Goal: Task Accomplishment & Management: Manage account settings

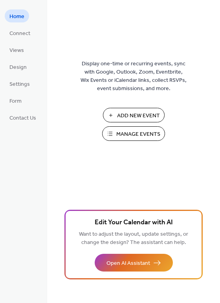
click at [139, 133] on span "Manage Events" at bounding box center [139, 134] width 44 height 8
click at [127, 134] on span "Manage Events" at bounding box center [139, 134] width 44 height 8
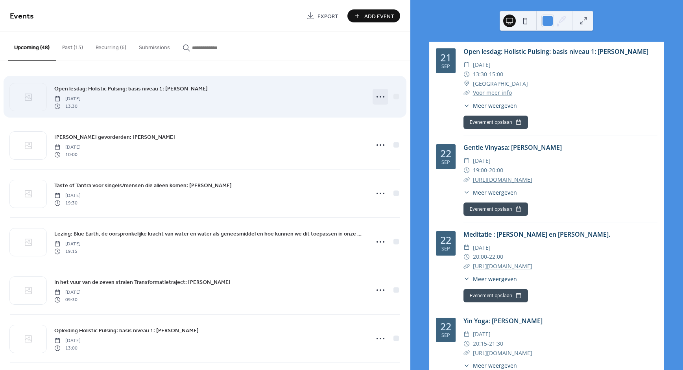
click at [376, 96] on icon at bounding box center [380, 97] width 13 height 13
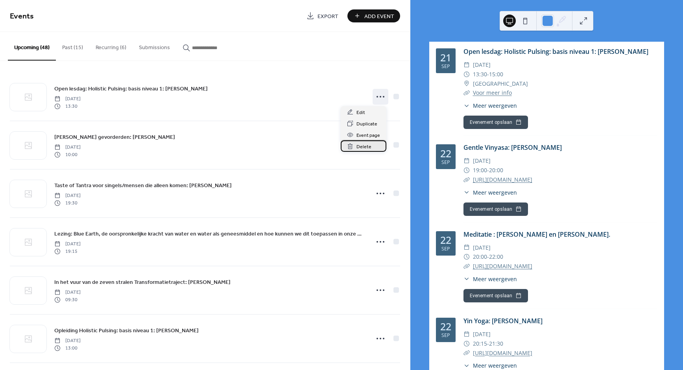
click at [364, 148] on span "Delete" at bounding box center [364, 147] width 15 height 8
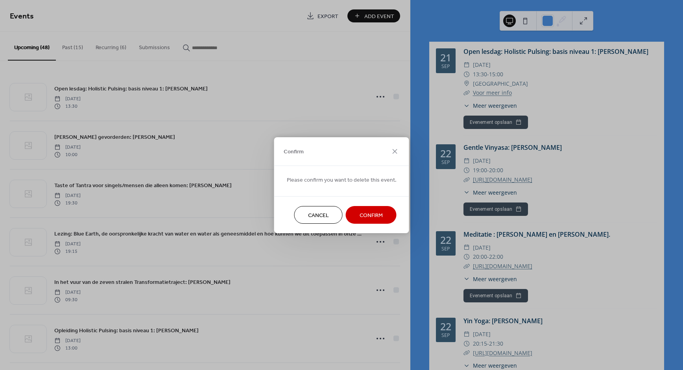
click at [369, 214] on span "Confirm" at bounding box center [371, 215] width 23 height 8
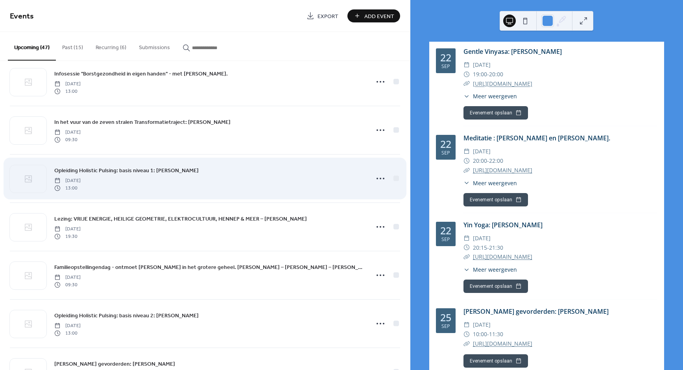
scroll to position [472, 0]
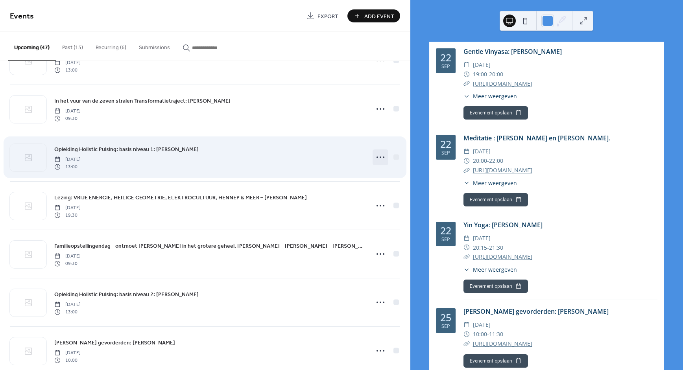
click at [376, 155] on icon at bounding box center [380, 157] width 13 height 13
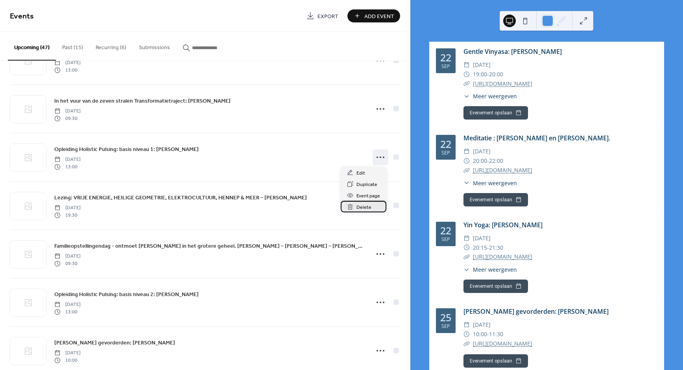
click at [366, 207] on span "Delete" at bounding box center [364, 208] width 15 height 8
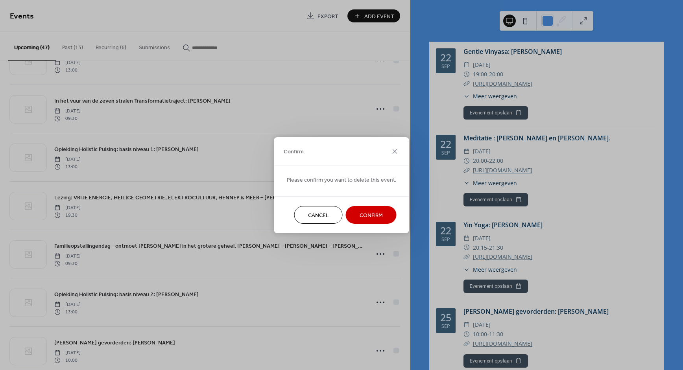
click at [364, 215] on span "Confirm" at bounding box center [371, 215] width 23 height 8
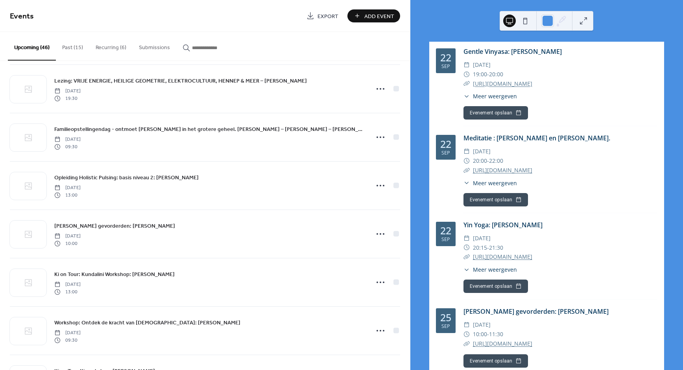
scroll to position [544, 0]
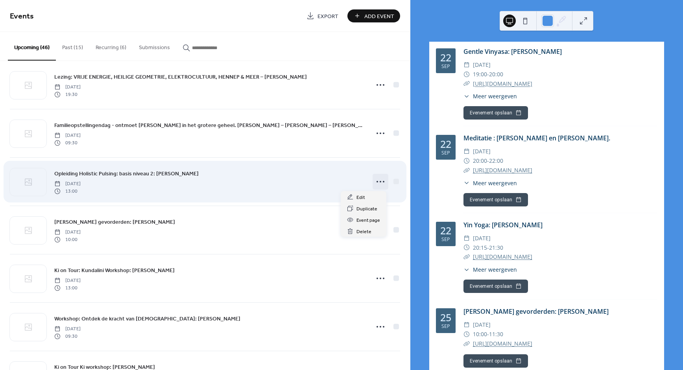
click at [378, 181] on icon at bounding box center [380, 182] width 13 height 13
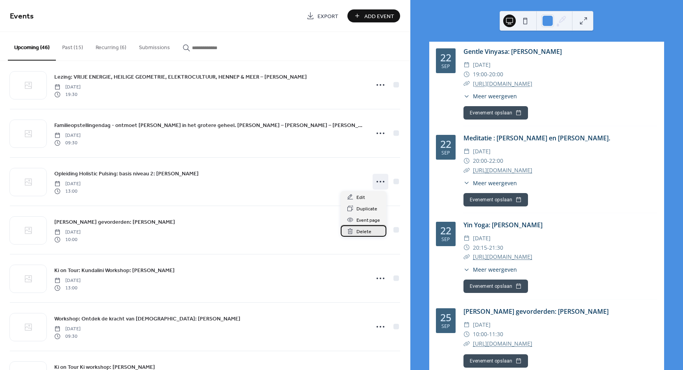
click at [357, 231] on div "Delete" at bounding box center [364, 231] width 46 height 11
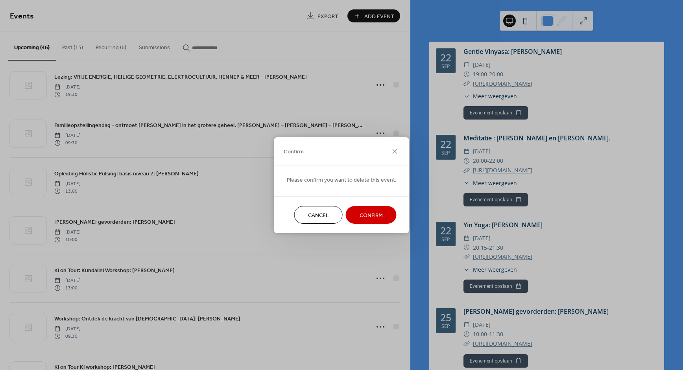
click at [363, 215] on span "Confirm" at bounding box center [371, 215] width 23 height 8
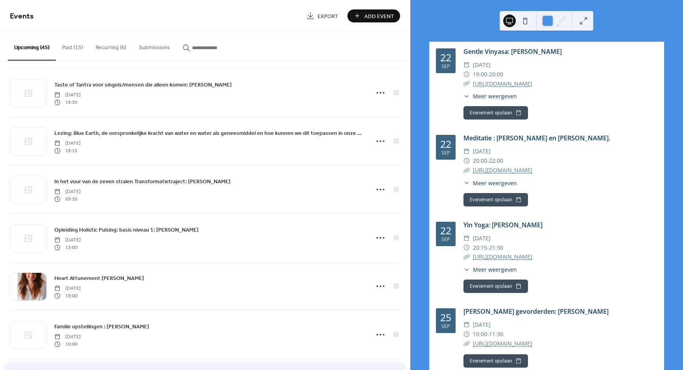
scroll to position [42, 0]
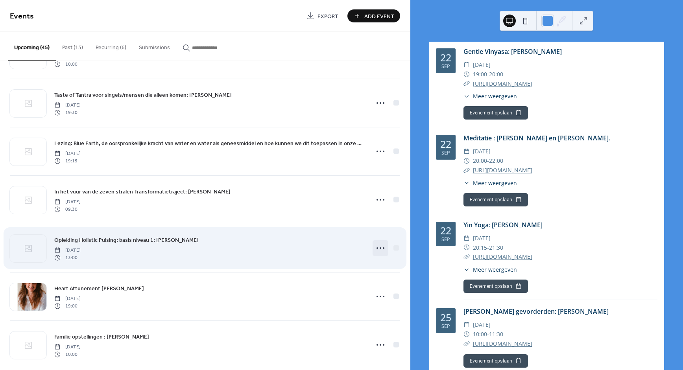
click at [377, 246] on icon at bounding box center [380, 248] width 13 height 13
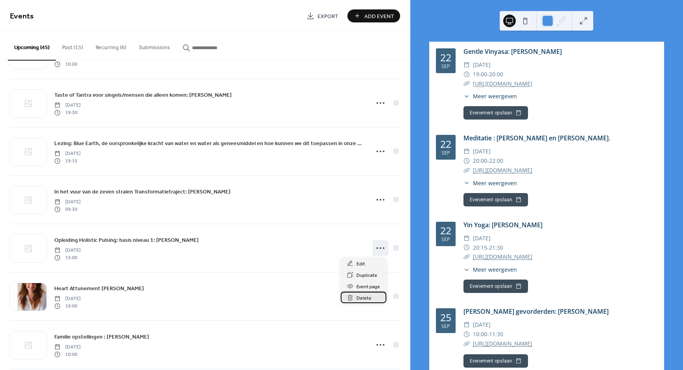
click at [360, 295] on span "Delete" at bounding box center [364, 298] width 15 height 8
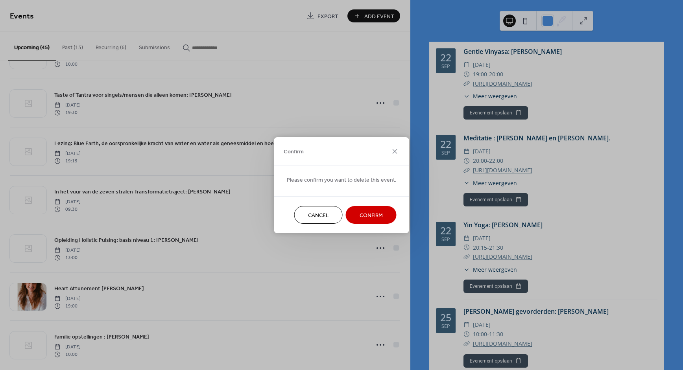
click at [365, 211] on span "Confirm" at bounding box center [371, 215] width 23 height 8
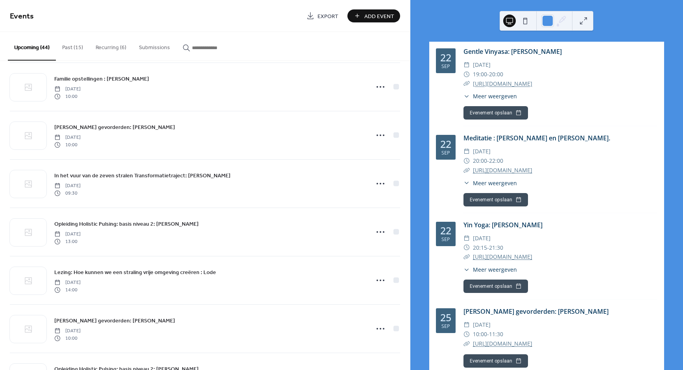
scroll to position [834, 0]
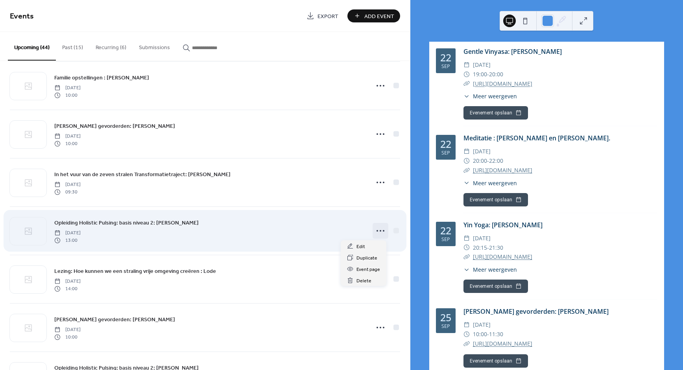
click at [378, 229] on icon at bounding box center [380, 231] width 13 height 13
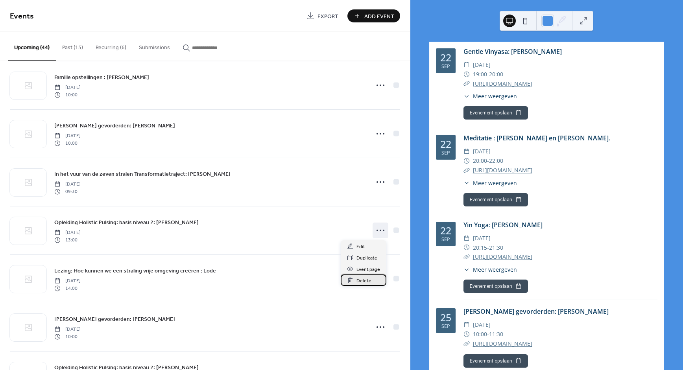
click at [362, 281] on span "Delete" at bounding box center [364, 281] width 15 height 8
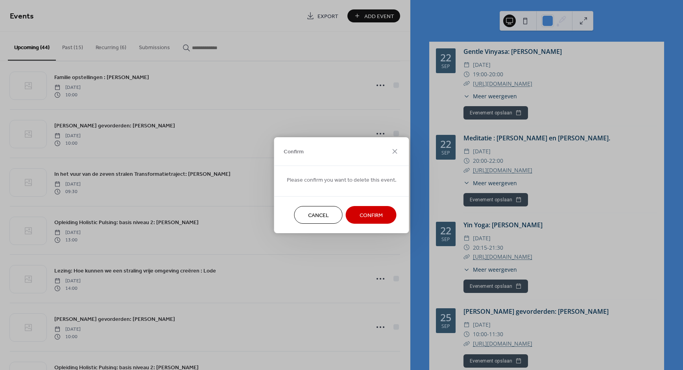
click at [366, 216] on span "Confirm" at bounding box center [371, 215] width 23 height 8
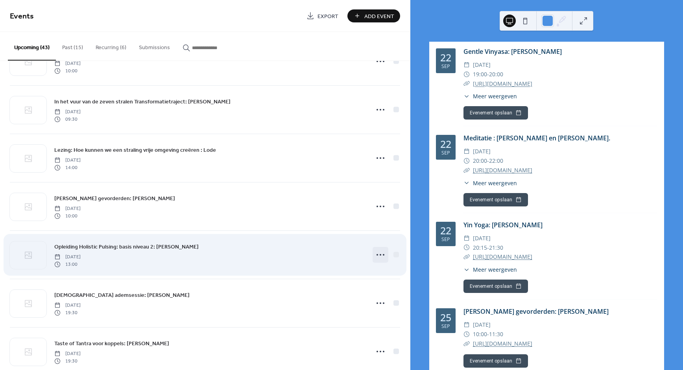
click at [376, 254] on icon at bounding box center [380, 255] width 13 height 13
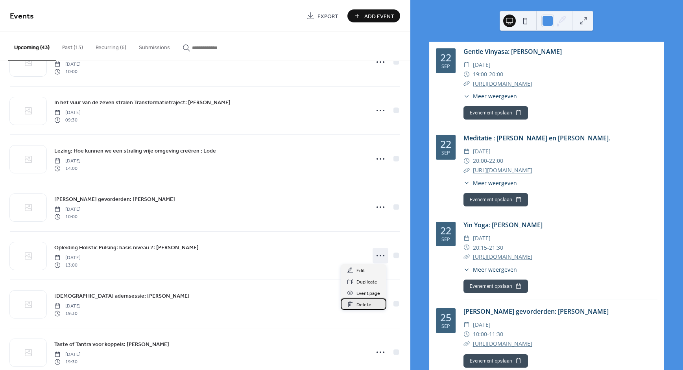
click at [364, 304] on span "Delete" at bounding box center [364, 305] width 15 height 8
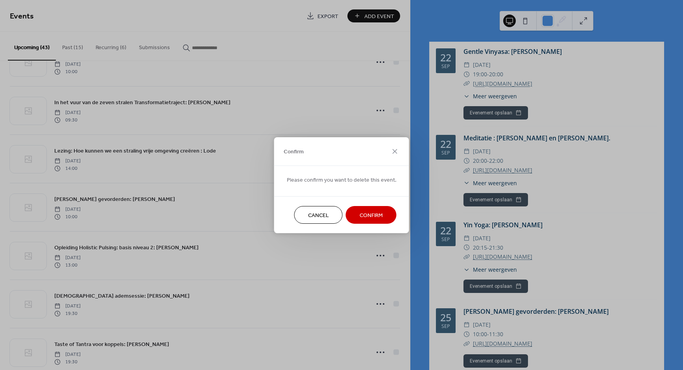
drag, startPoint x: 372, startPoint y: 215, endPoint x: 365, endPoint y: 226, distance: 12.7
click at [371, 215] on span "Confirm" at bounding box center [371, 215] width 23 height 8
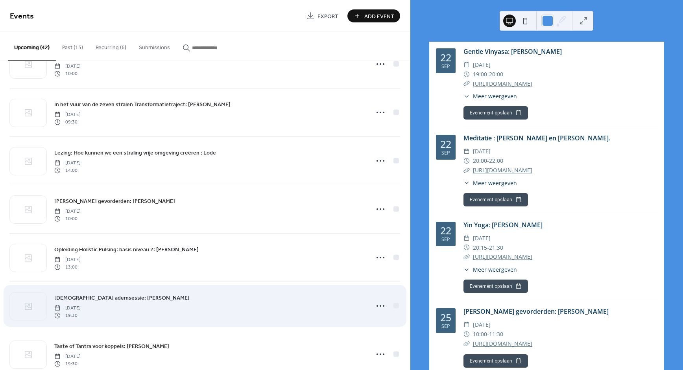
scroll to position [905, 0]
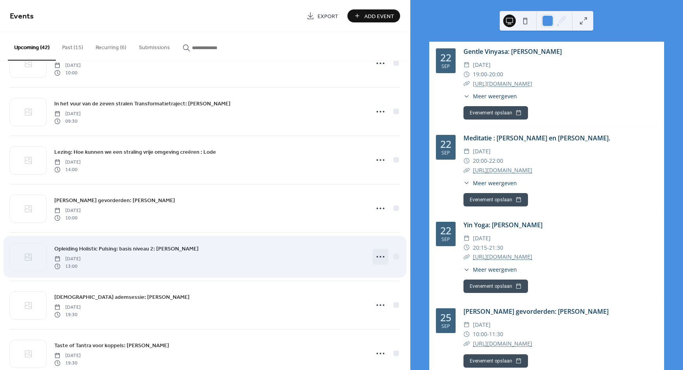
click at [378, 259] on icon at bounding box center [380, 257] width 13 height 13
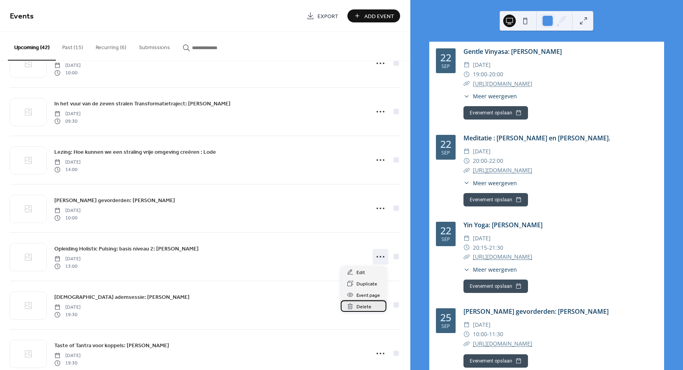
click at [358, 308] on span "Delete" at bounding box center [364, 307] width 15 height 8
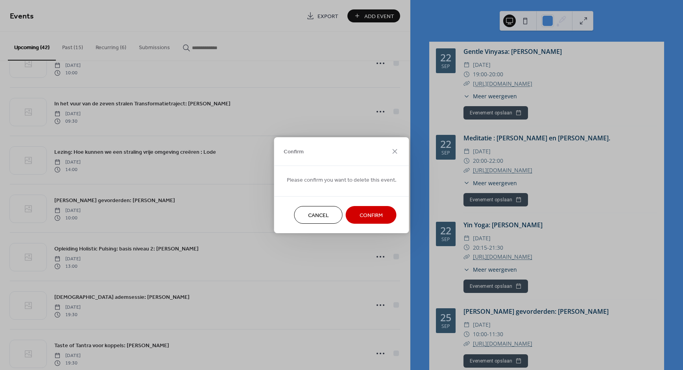
click at [367, 214] on span "Confirm" at bounding box center [371, 215] width 23 height 8
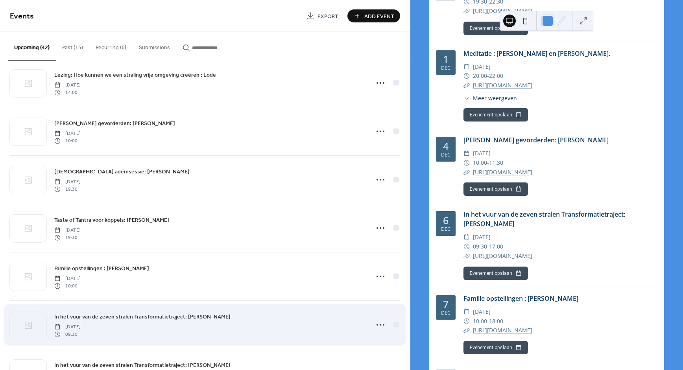
scroll to position [924, 0]
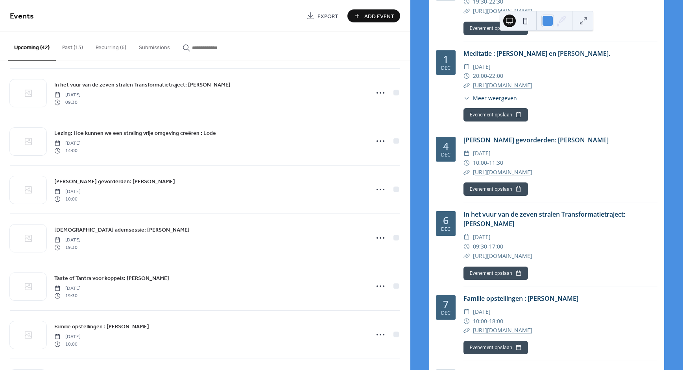
click at [258, 20] on span "Events" at bounding box center [155, 17] width 291 height 16
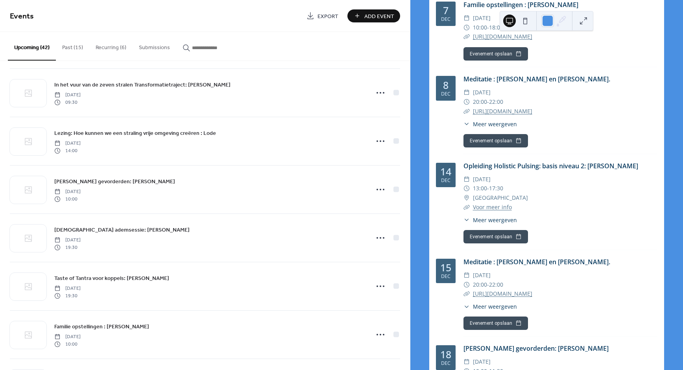
scroll to position [4758, 0]
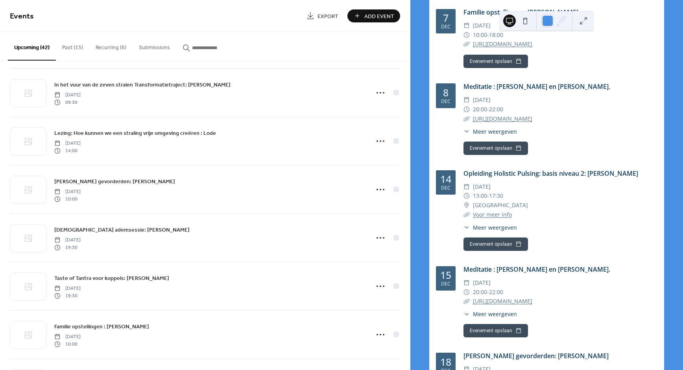
click at [110, 47] on button "Recurring (6)" at bounding box center [110, 46] width 43 height 28
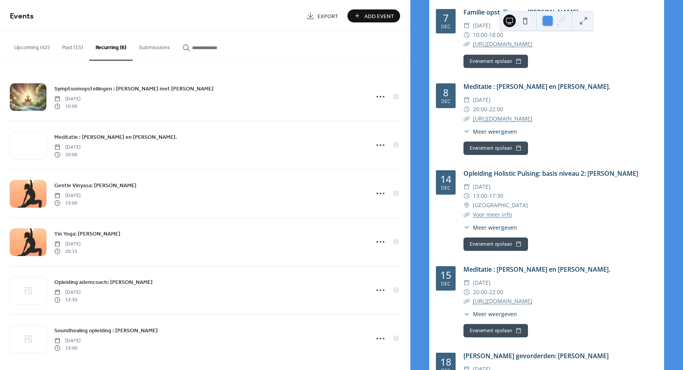
click at [71, 47] on button "Past (15)" at bounding box center [72, 46] width 33 height 28
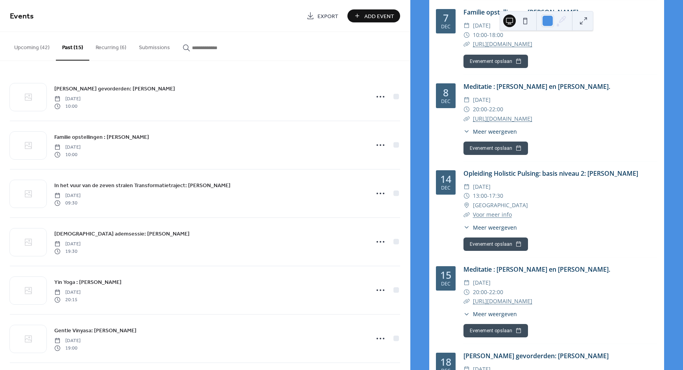
click at [30, 46] on button "Upcoming (42)" at bounding box center [32, 46] width 48 height 28
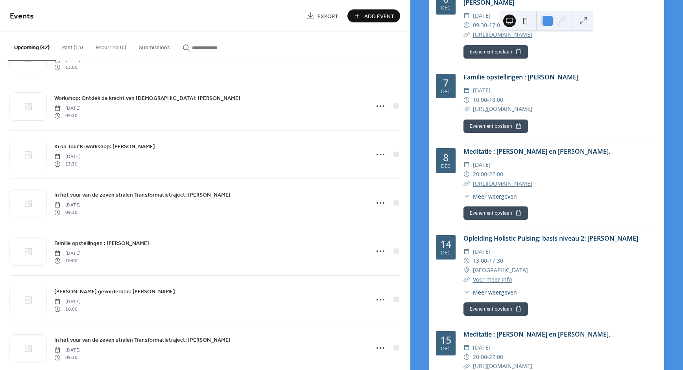
scroll to position [4688, 0]
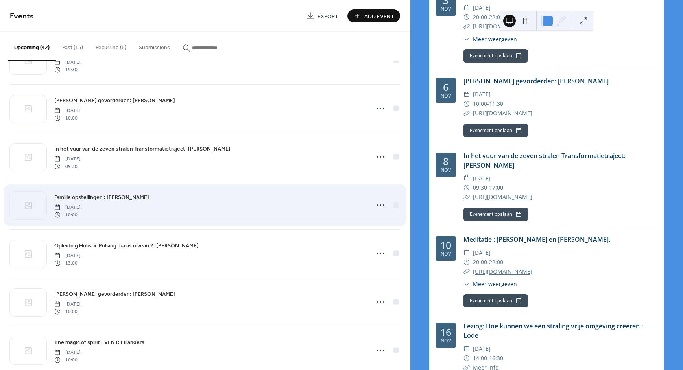
scroll to position [1151, 0]
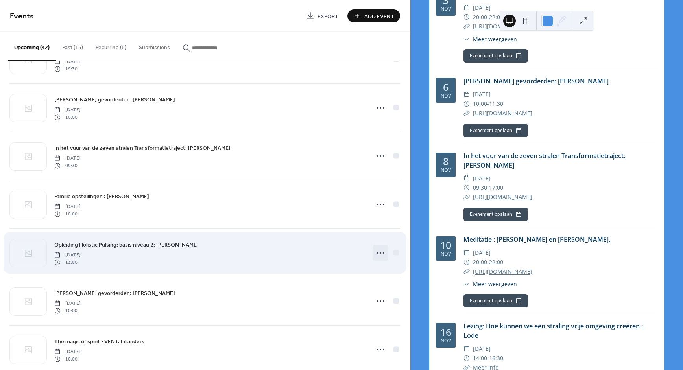
click at [380, 253] on circle at bounding box center [381, 253] width 2 height 2
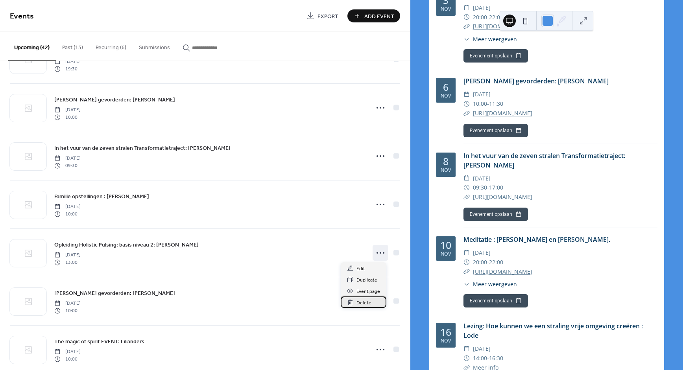
click at [361, 303] on span "Delete" at bounding box center [364, 303] width 15 height 8
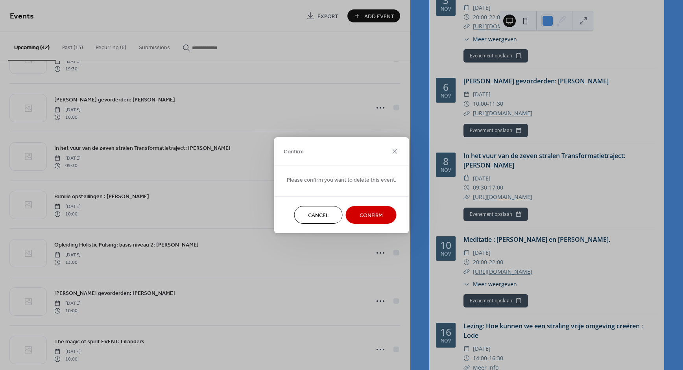
click at [369, 214] on span "Confirm" at bounding box center [371, 215] width 23 height 8
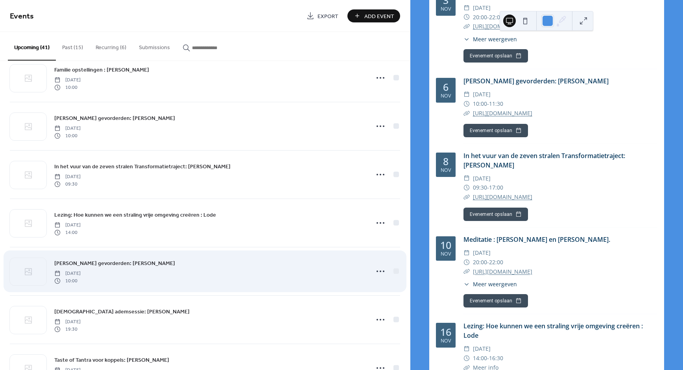
scroll to position [837, 0]
